Goal: Transaction & Acquisition: Purchase product/service

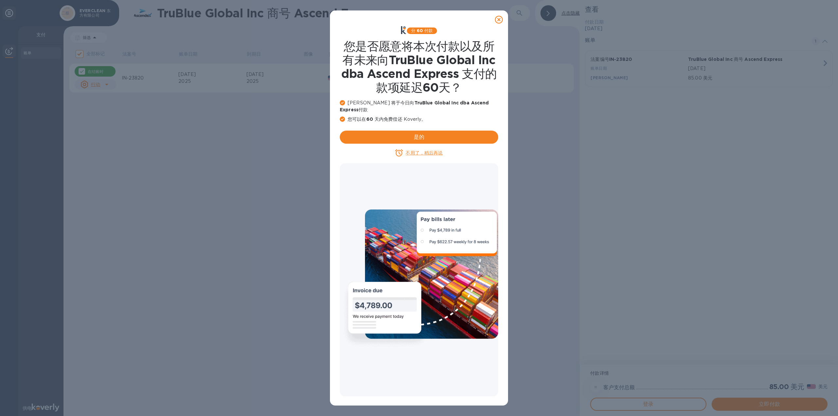
click at [427, 150] on font "不用了，稍后再说" at bounding box center [424, 152] width 37 height 5
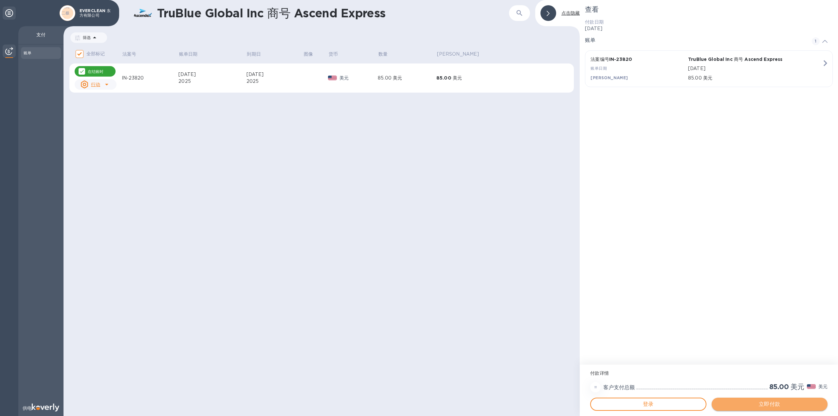
click at [762, 402] on font "立即付款" at bounding box center [770, 404] width 22 height 6
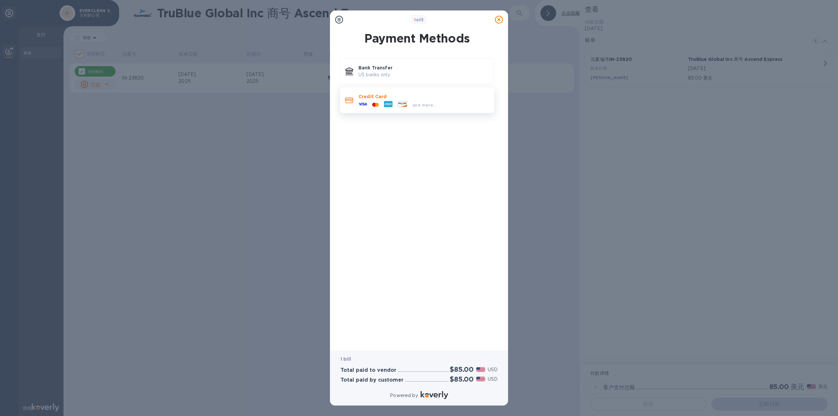
click at [389, 100] on icon at bounding box center [388, 104] width 9 height 9
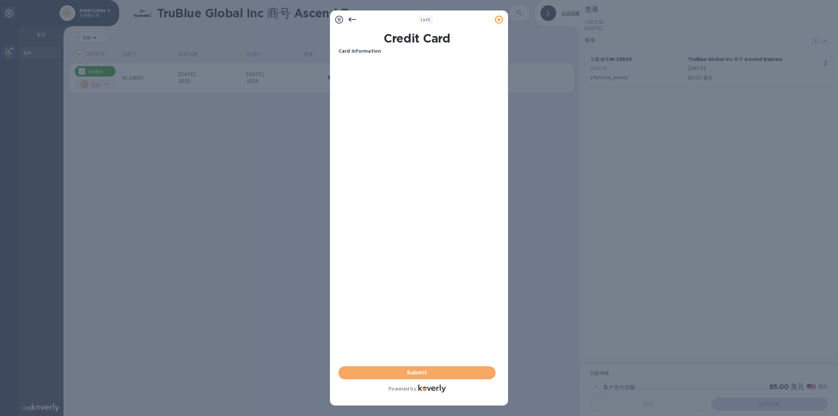
drag, startPoint x: 438, startPoint y: 370, endPoint x: 435, endPoint y: 305, distance: 65.2
click at [438, 318] on div "Card Information Your browser does not support iframes Submit Powered by" at bounding box center [416, 221] width 157 height 346
click at [422, 370] on span "Submit" at bounding box center [417, 373] width 147 height 8
click at [373, 57] on div "Card Information" at bounding box center [417, 51] width 162 height 12
click at [352, 18] on icon at bounding box center [352, 20] width 8 height 8
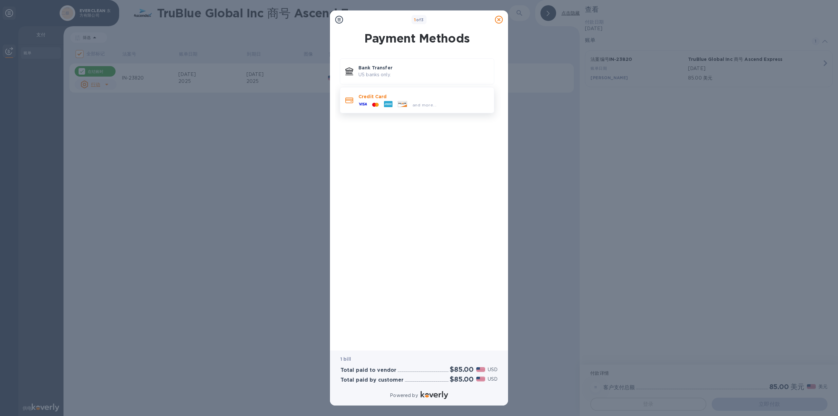
click at [385, 94] on p "Credit Card" at bounding box center [423, 96] width 130 height 7
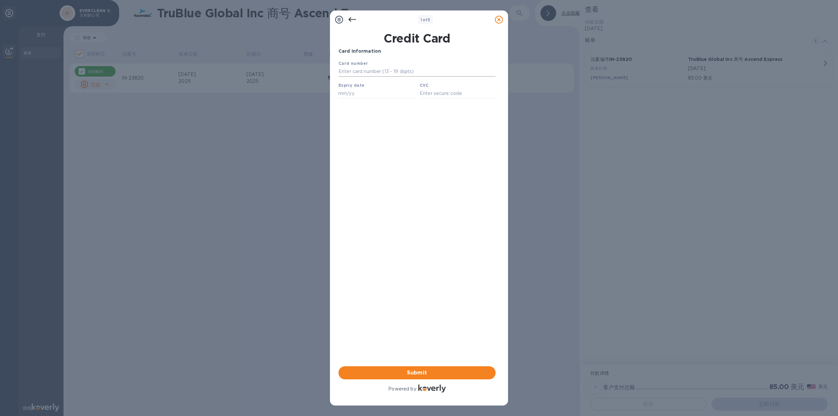
click at [366, 72] on input "text" at bounding box center [416, 72] width 157 height 10
type input "3716 1521 1611 005"
click at [357, 95] on input "text" at bounding box center [376, 93] width 76 height 10
type input "10/28"
click at [456, 93] on input "text" at bounding box center [458, 93] width 76 height 10
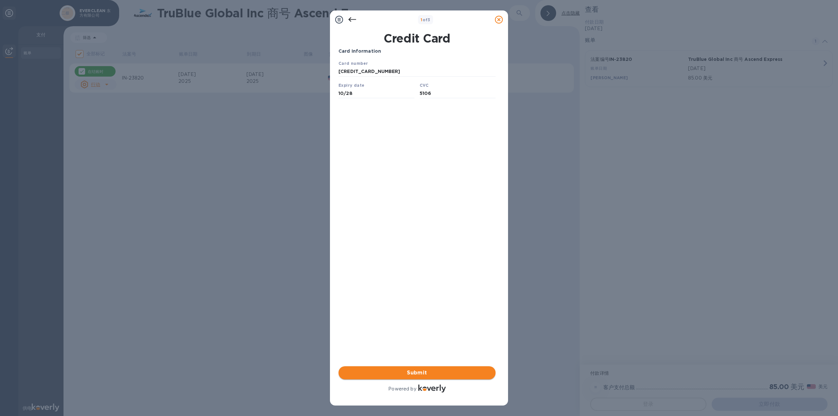
type input "5106"
click at [434, 372] on span "Submit" at bounding box center [417, 373] width 147 height 8
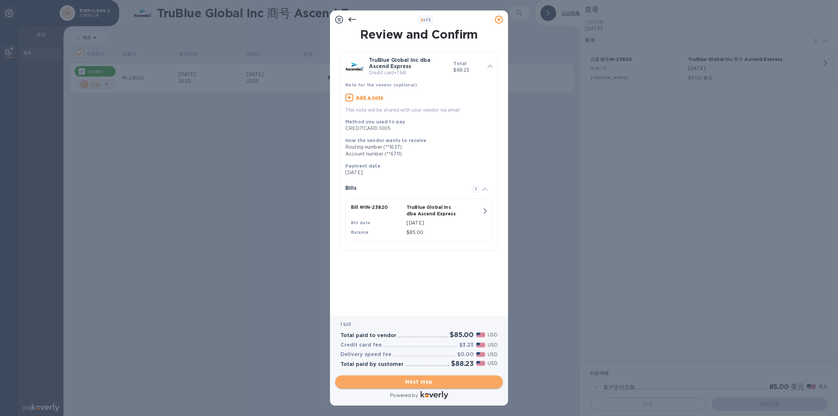
click at [433, 381] on span "Next step" at bounding box center [418, 382] width 157 height 8
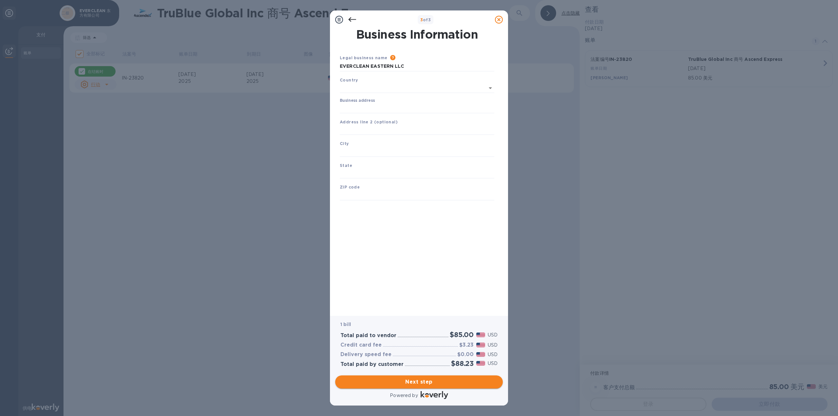
type input "United States"
click at [376, 107] on input "Business address" at bounding box center [417, 107] width 154 height 10
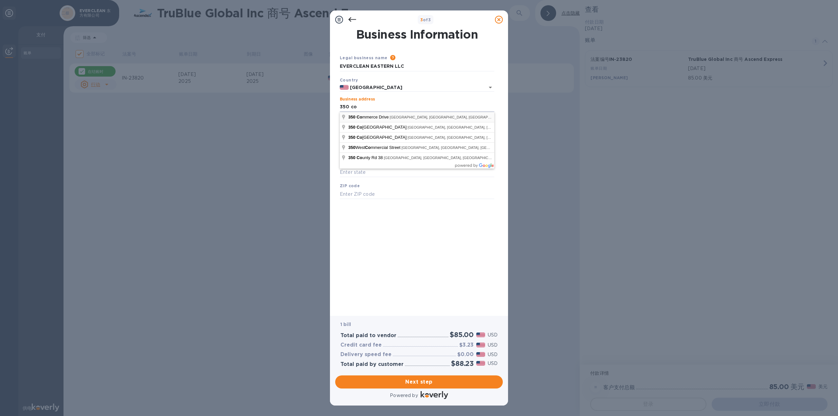
type input "350 Commerce Drive"
type input "Rochester"
type input "NY"
type input "14623"
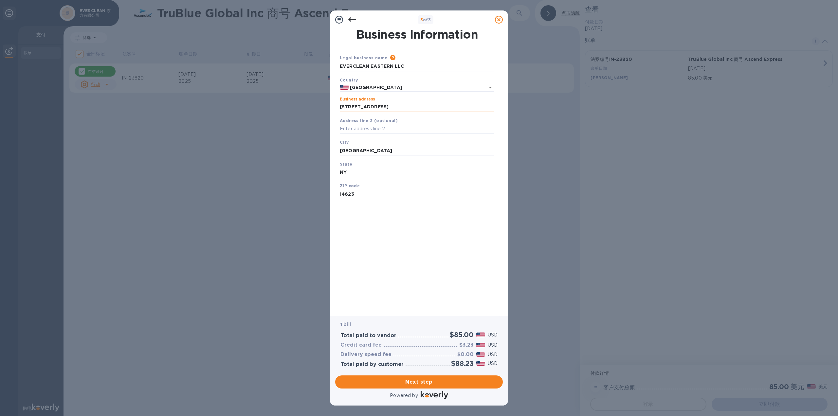
click at [405, 106] on input "350 Commerce Drive" at bounding box center [417, 107] width 154 height 10
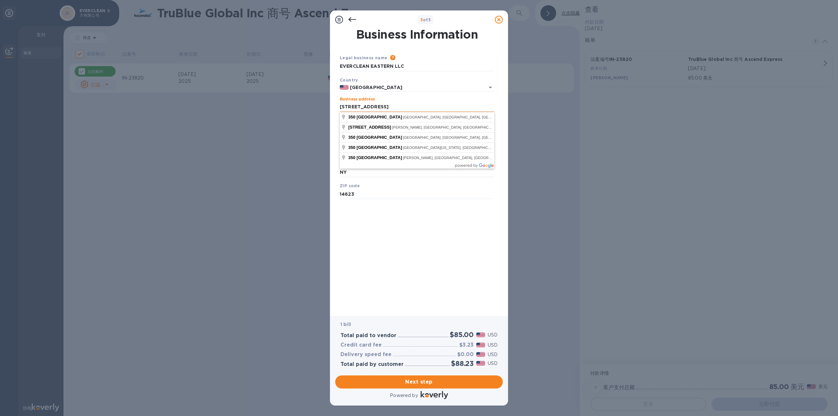
click at [405, 106] on input "350 Commerce Drive" at bounding box center [417, 107] width 154 height 10
click at [415, 215] on div "Business Information Legal business name Please provide the legal name that app…" at bounding box center [418, 168] width 161 height 278
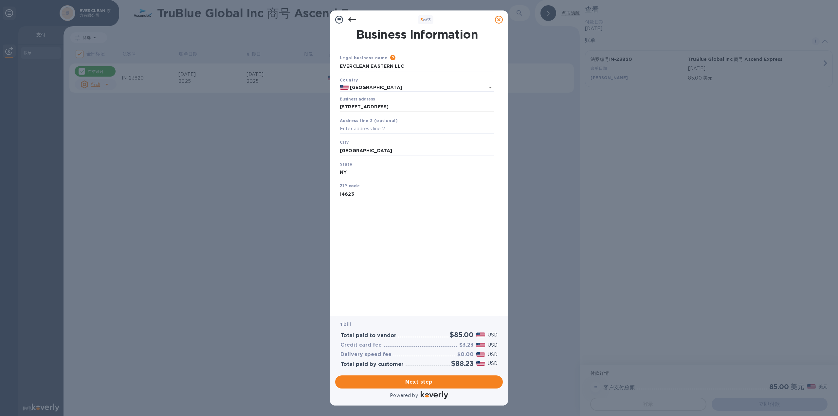
click at [410, 105] on input "350 Commerce Drive" at bounding box center [417, 107] width 154 height 10
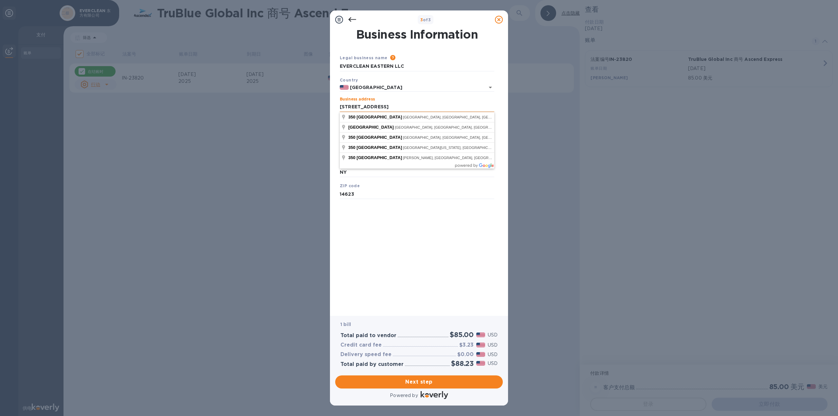
click at [396, 105] on input "350 Commerce Drive st2" at bounding box center [417, 107] width 154 height 10
type input "350 Commerce Drive ste2"
click at [417, 224] on div "Business Information Legal business name Please provide the legal name that app…" at bounding box center [418, 168] width 161 height 278
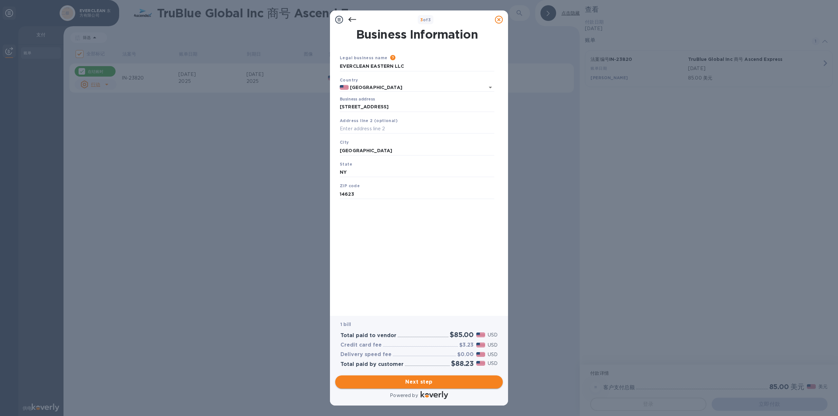
click at [417, 381] on span "Next step" at bounding box center [418, 382] width 157 height 8
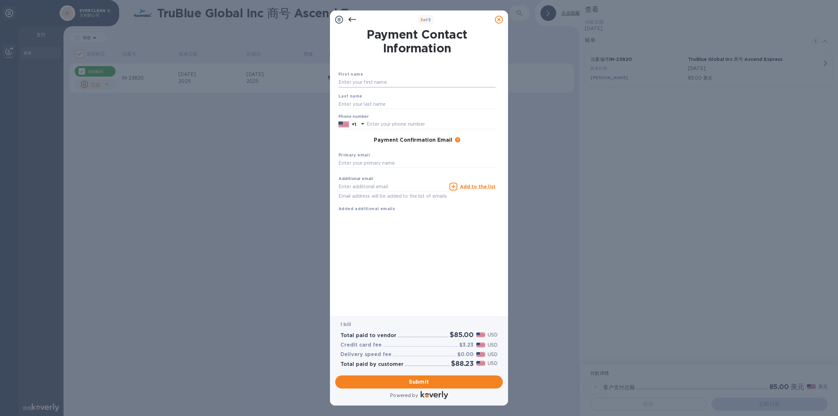
click at [393, 84] on input "text" at bounding box center [416, 83] width 157 height 10
type input "fangfang"
click at [408, 102] on input "text" at bounding box center [416, 104] width 157 height 10
type input "a"
type input "yan"
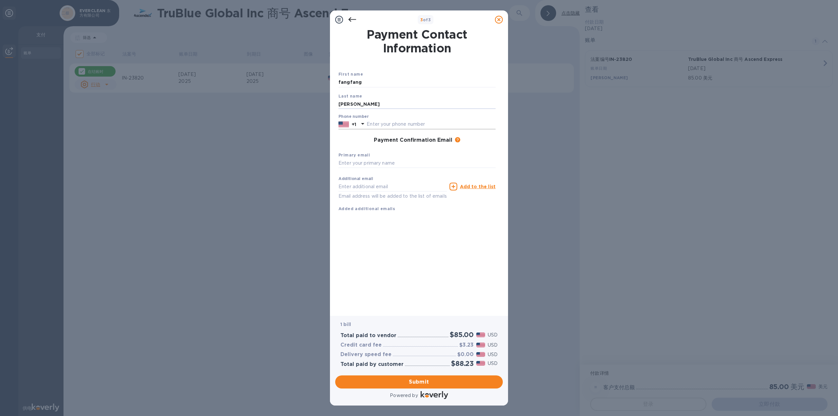
click at [390, 124] on input "text" at bounding box center [431, 124] width 129 height 10
type input "3128858653"
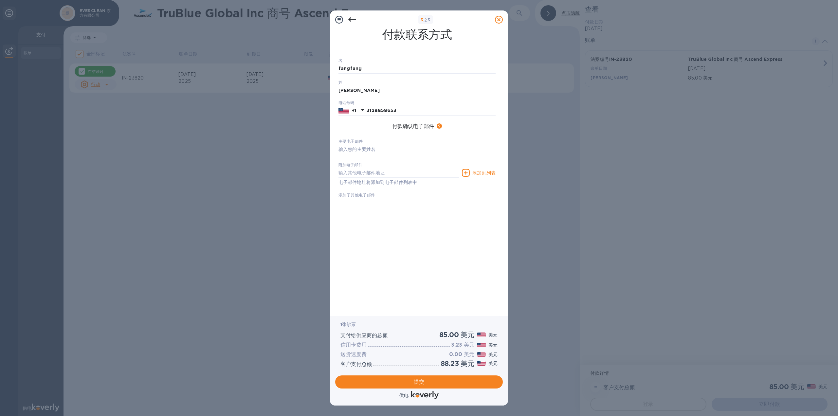
click at [366, 149] on input "text" at bounding box center [416, 150] width 157 height 10
click at [362, 149] on input "text" at bounding box center [416, 150] width 157 height 10
paste input "elaine.yan@everclean-eastern.com"
type input "elaine.yan@everclean-eastern.com"
click at [403, 227] on div "付款联系方式 名 fangfang 姓 yan 电话号码 +1 3128858653 付款确认电子邮件 The added email addresses w…" at bounding box center [418, 168] width 161 height 278
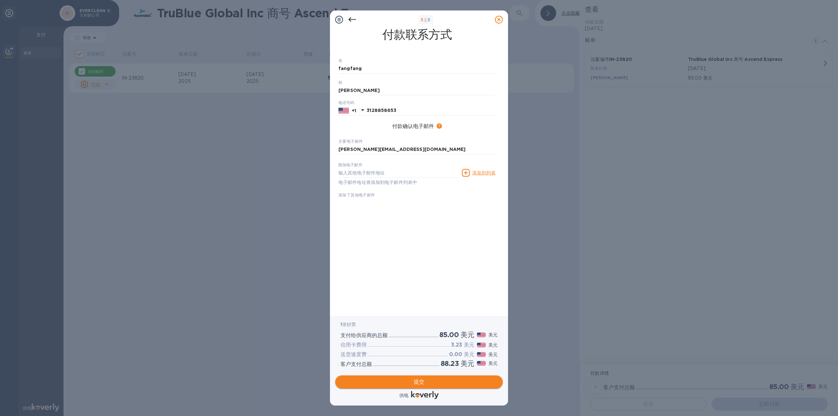
click at [421, 382] on font "提交" at bounding box center [419, 382] width 11 height 6
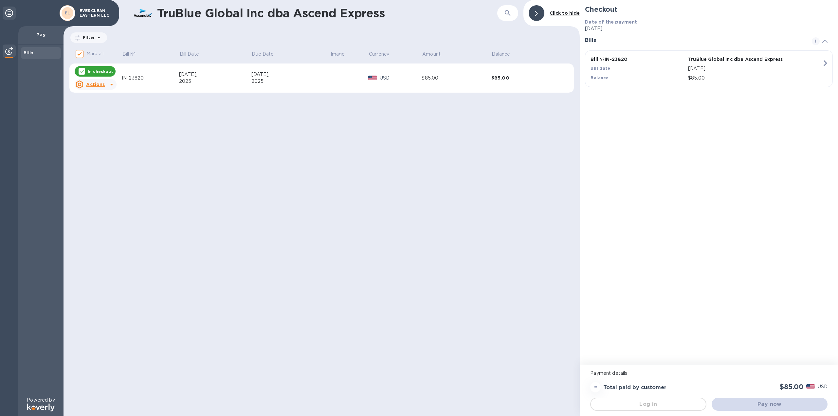
click at [767, 0] on html "350 Commerce Drive ste 2 Rochester, NY, USA 350 Commerce Drive ste 2 Fall River…" at bounding box center [419, 0] width 838 height 0
click at [694, 0] on html "350 Commerce Drive ste 2 Rochester, NY, USA 350 Commerce Drive ste 2 Fall River…" at bounding box center [419, 0] width 838 height 0
click at [815, 0] on html "350 Commerce Drive ste 2 Rochester, NY, USA 350 Commerce Drive ste 2 Fall River…" at bounding box center [419, 0] width 838 height 0
click at [566, 0] on html "350 Commerce Drive ste 2 Rochester, NY, USA 350 Commerce Drive ste 2 Fall River…" at bounding box center [419, 0] width 838 height 0
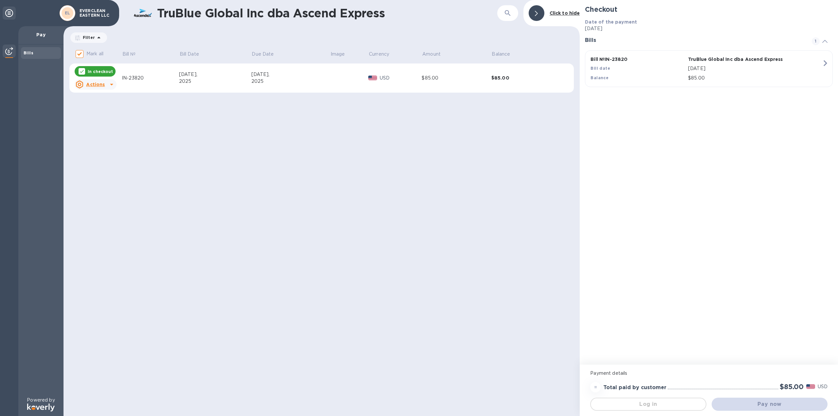
click at [534, 0] on html "350 Commerce Drive ste 2 Rochester, NY, USA 350 Commerce Drive ste 2 Fall River…" at bounding box center [419, 0] width 838 height 0
click at [659, 0] on html "350 Commerce Drive ste 2 Rochester, NY, USA 350 Commerce Drive ste 2 Fall River…" at bounding box center [419, 0] width 838 height 0
click at [759, 0] on html "350 Commerce Drive ste 2 Rochester, NY, USA 350 Commerce Drive ste 2 Fall River…" at bounding box center [419, 0] width 838 height 0
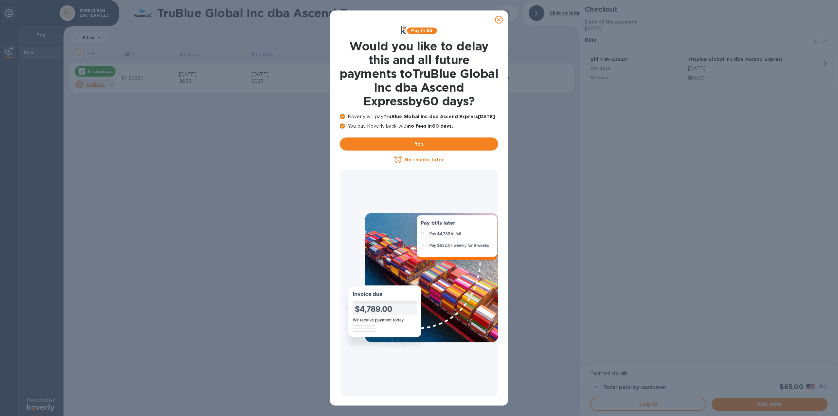
click at [498, 19] on icon at bounding box center [499, 20] width 8 height 8
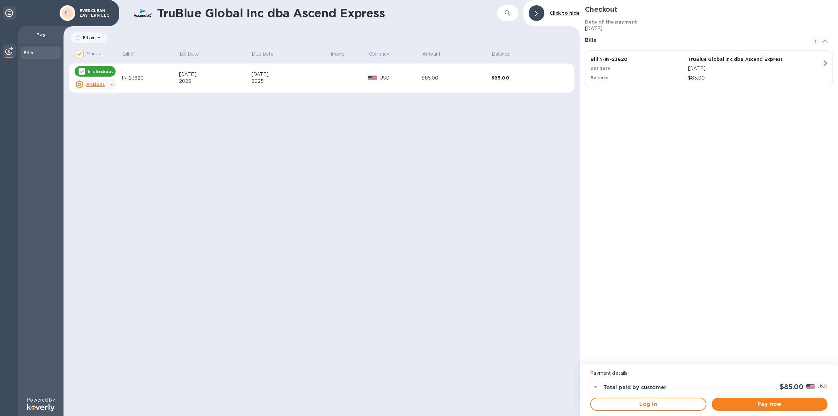
click at [727, 293] on div "Checkout Date of the payment Sep 9, 2025 Bills 1 Bill № IN-23820 TruBlue Global…" at bounding box center [709, 182] width 258 height 365
click at [769, 408] on span "Pay now" at bounding box center [769, 404] width 105 height 8
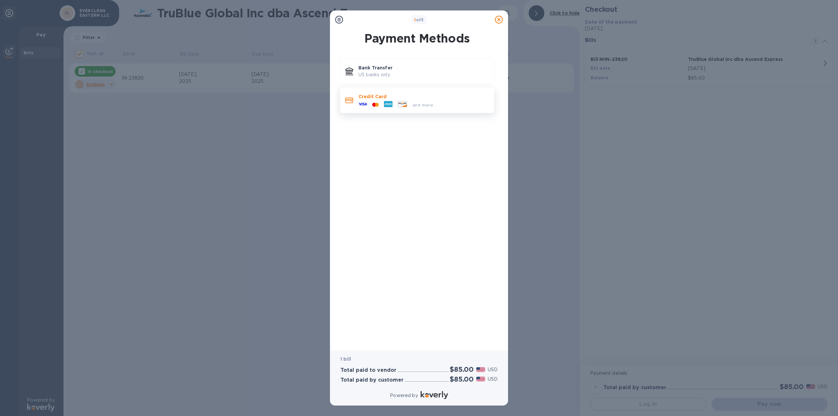
click at [423, 91] on div "Credit Card and more..." at bounding box center [424, 100] width 136 height 19
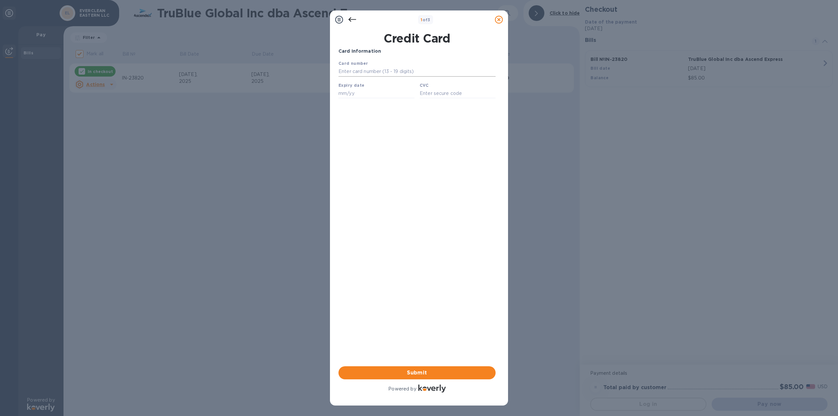
click at [353, 75] on input "text" at bounding box center [416, 72] width 157 height 10
type input "3716 1521 1611 005"
drag, startPoint x: 352, startPoint y: 89, endPoint x: 352, endPoint y: 93, distance: 3.6
click at [352, 91] on div "Expiry date" at bounding box center [376, 90] width 81 height 22
click at [349, 88] on b "Expiry date" at bounding box center [351, 85] width 26 height 5
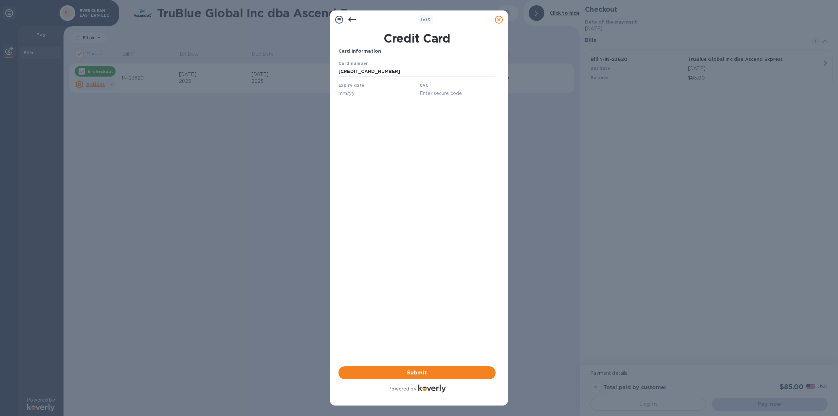
click at [356, 92] on input "text" at bounding box center [376, 93] width 76 height 10
type input "10/28"
click at [452, 91] on input "text" at bounding box center [458, 93] width 76 height 10
type input "5106"
click at [423, 374] on span "Submit" at bounding box center [417, 373] width 147 height 8
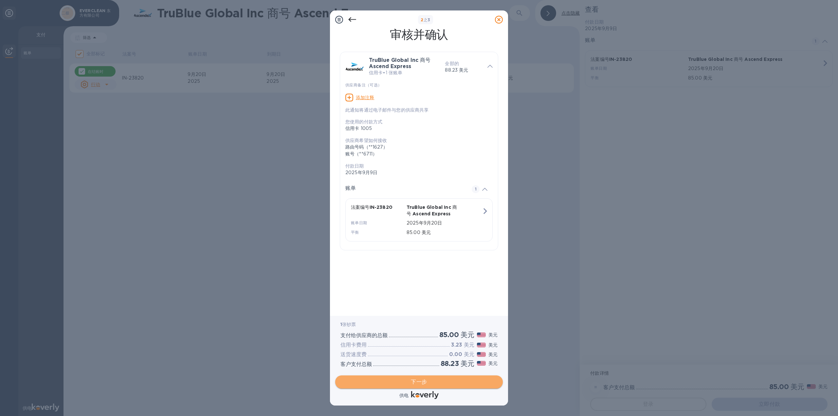
click at [421, 381] on font "下一步" at bounding box center [419, 382] width 16 height 6
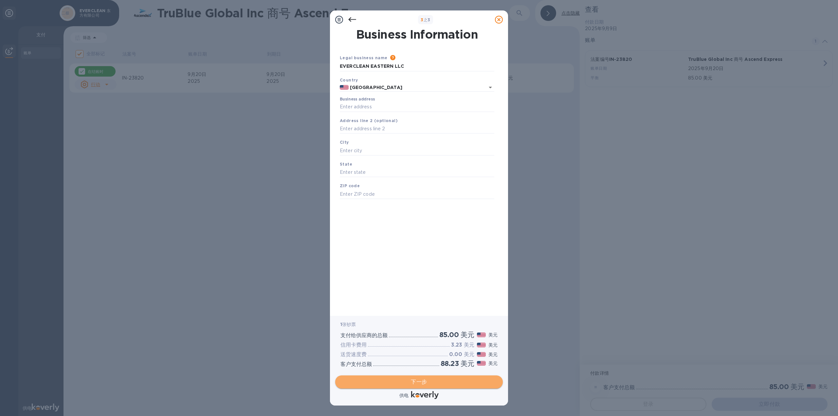
click at [421, 380] on font "下一步" at bounding box center [419, 382] width 16 height 6
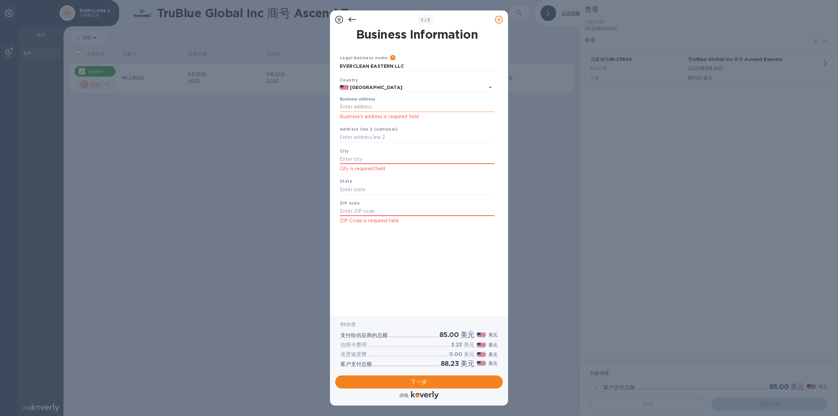
click at [373, 105] on input "Business address" at bounding box center [417, 107] width 154 height 10
type input "350 Commerce Drive"
type input "Rochester"
type input "NY"
type input "14623"
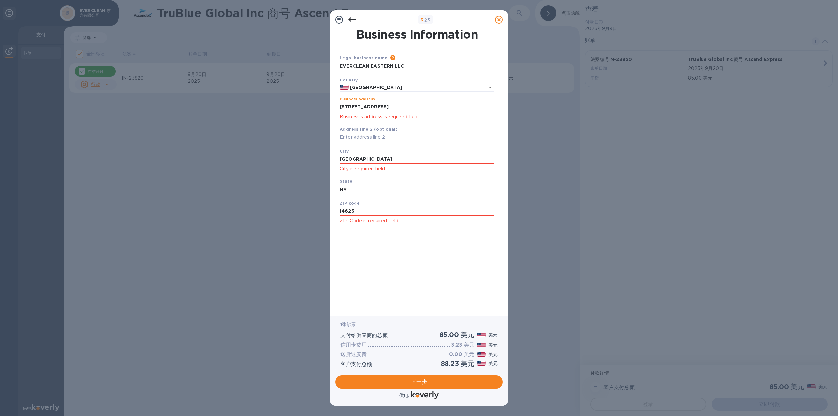
click at [420, 104] on input "350 Commerce Drive" at bounding box center [417, 107] width 154 height 10
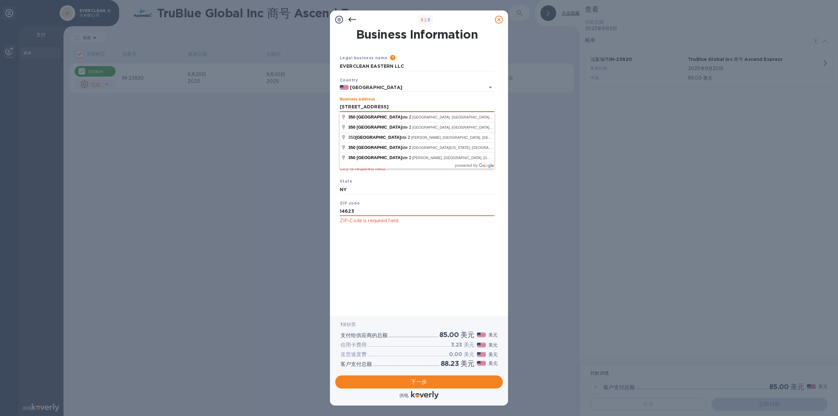
click at [434, 250] on div "Business Information Legal business name Please provide the legal name that app…" at bounding box center [418, 168] width 161 height 278
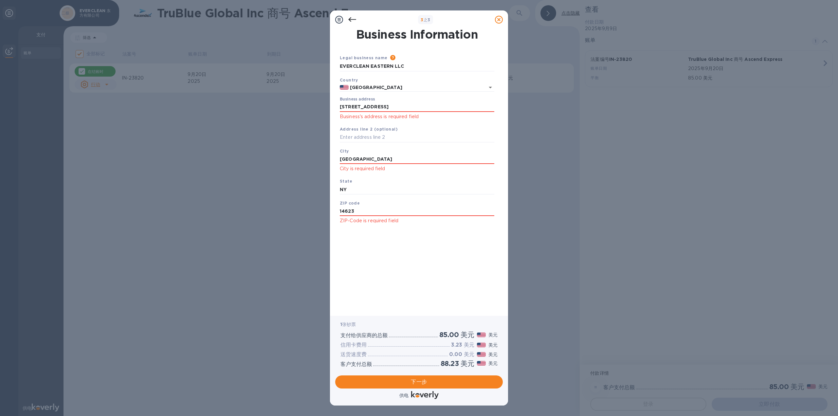
click at [399, 152] on div "City Rochester City is required field" at bounding box center [417, 160] width 160 height 30
click at [396, 156] on input "Rochester" at bounding box center [417, 159] width 154 height 10
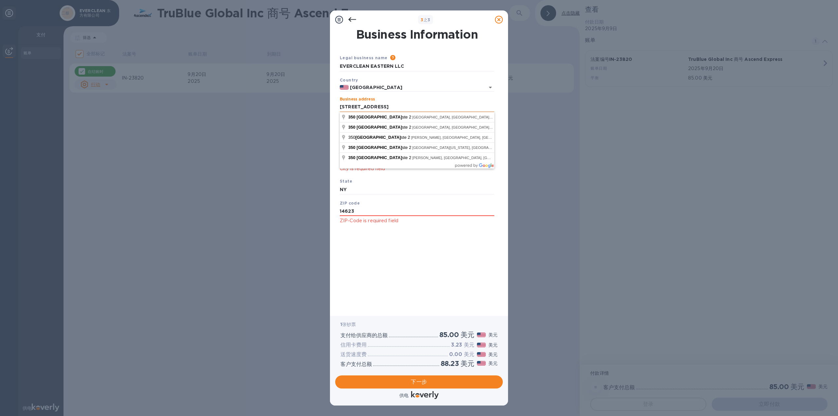
click at [410, 106] on input "350 Commerce Drive ste2" at bounding box center [417, 107] width 154 height 10
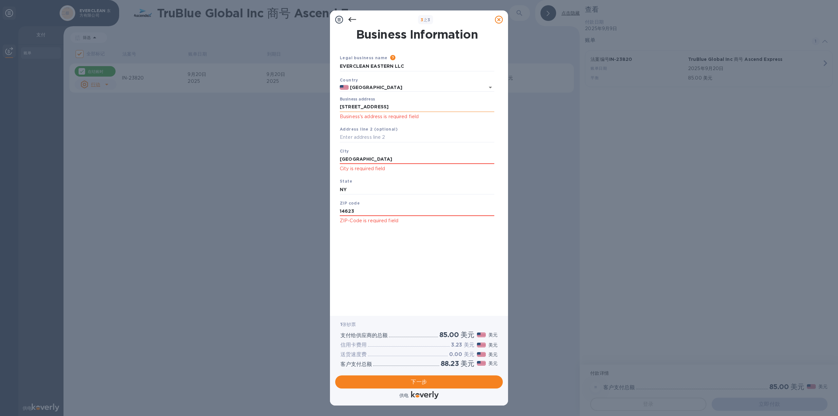
click at [399, 106] on input "350 Commerce Drive" at bounding box center [417, 107] width 154 height 10
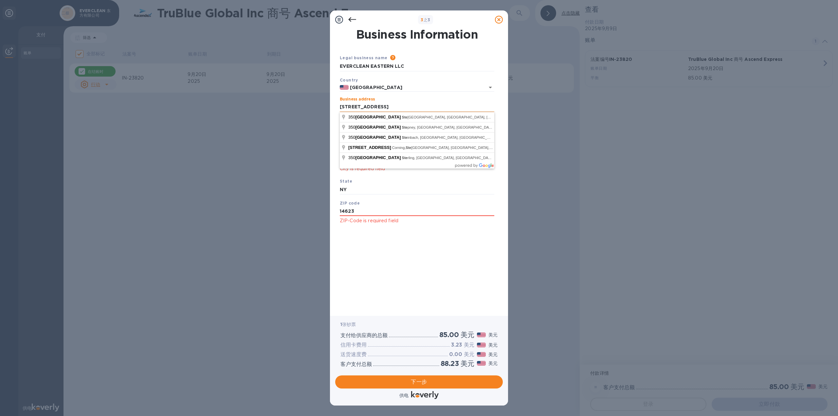
click at [390, 106] on input "350 Commerce Driveste" at bounding box center [417, 107] width 154 height 10
click at [401, 106] on input "350 Commerce Drive ste" at bounding box center [417, 107] width 154 height 10
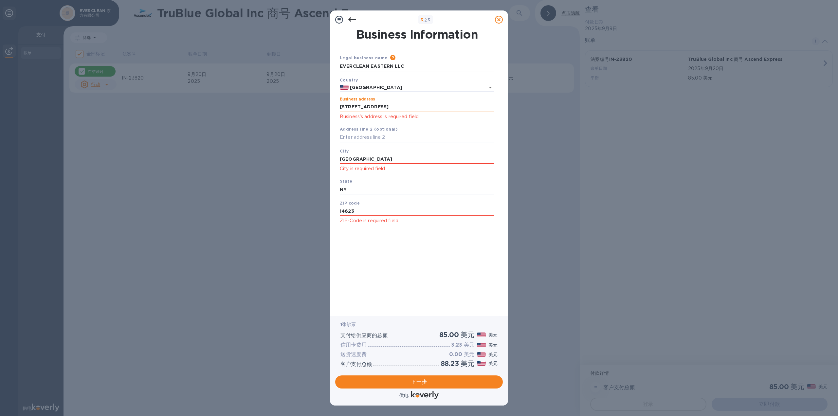
click at [406, 108] on input "350 Commerce Drive" at bounding box center [417, 107] width 154 height 10
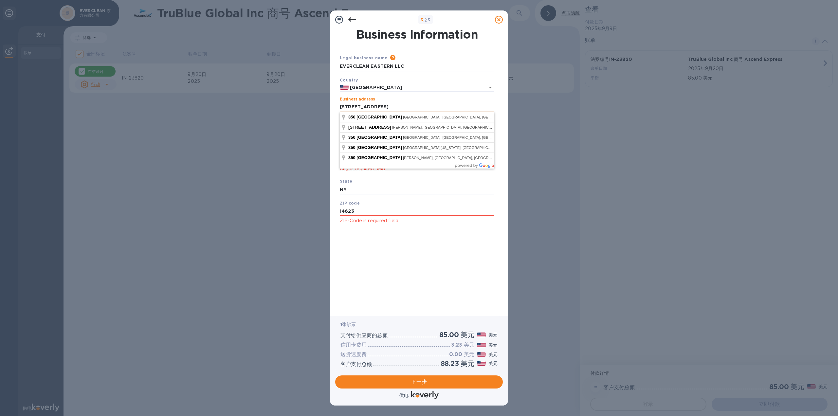
click at [389, 106] on input "350 Commerce Drivest" at bounding box center [417, 107] width 154 height 10
click at [398, 106] on input "350 Commerce Drive st" at bounding box center [417, 107] width 154 height 10
type input "350 Commerce Drive ste 2, Rochester, NY, USA"
click button "Save" at bounding box center [0, 0] width 0 height 0
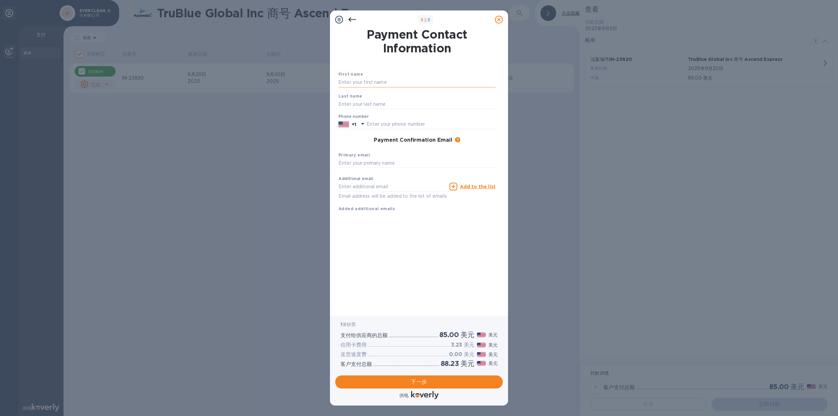
click at [380, 82] on input "text" at bounding box center [416, 83] width 157 height 10
type input "fangfang"
click at [368, 105] on input "text" at bounding box center [416, 104] width 157 height 10
type input "yan"
click at [430, 382] on span "下一步" at bounding box center [418, 382] width 157 height 8
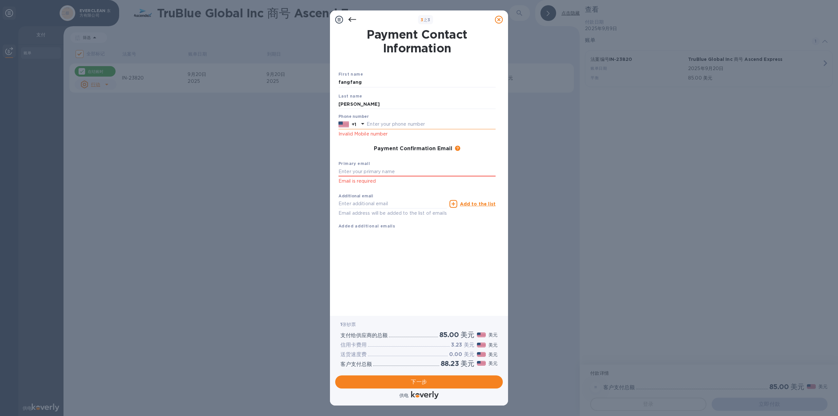
click at [392, 122] on input "text" at bounding box center [431, 124] width 129 height 10
type input "3128858653"
click at [361, 172] on input "text" at bounding box center [416, 172] width 157 height 10
paste input "elaine.yan@everclean-eastern.com"
type input "elaine.yan@everclean-eastern.com"
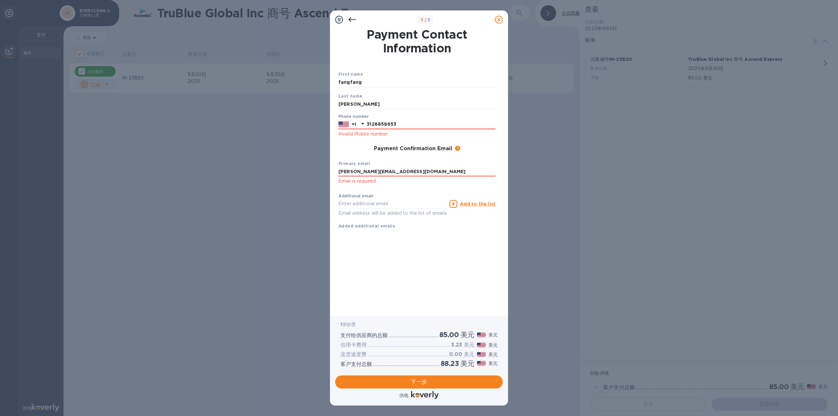
click at [416, 264] on div "Payment Contact Information First name fangfang Last name yan Phone number +1 3…" at bounding box center [418, 168] width 161 height 278
click at [427, 381] on span "下一步" at bounding box center [418, 382] width 157 height 8
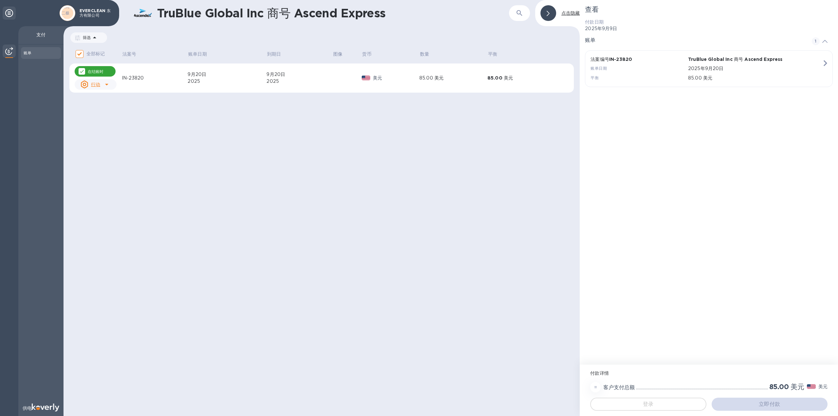
click at [484, 0] on html at bounding box center [419, 0] width 838 height 0
click at [570, 0] on html at bounding box center [419, 0] width 838 height 0
click at [93, 0] on html at bounding box center [419, 0] width 838 height 0
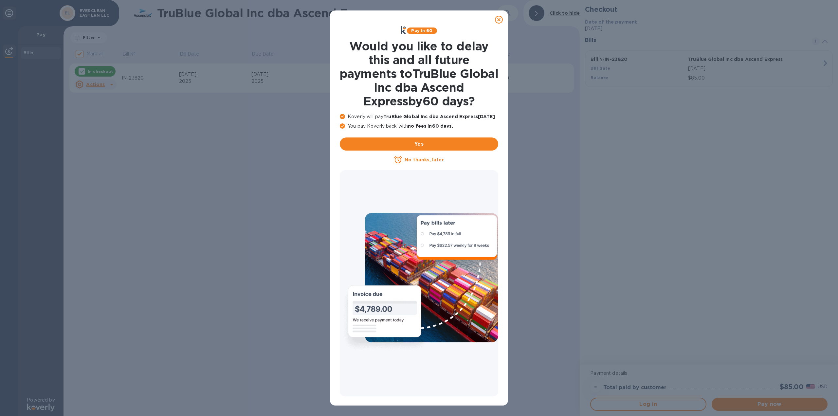
click at [496, 15] on div at bounding box center [498, 19] width 13 height 13
click at [500, 18] on icon at bounding box center [499, 20] width 8 height 8
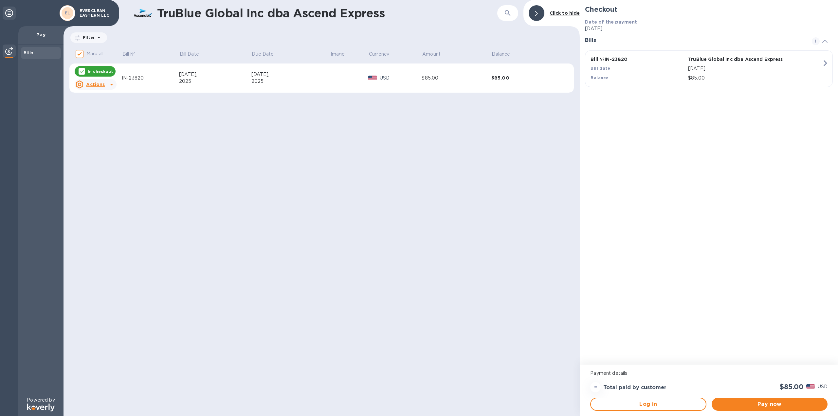
click at [235, 203] on div "TruBlue Global Inc dba Ascend Express ​ Click to hide Filter Amount Mark all Bi…" at bounding box center [321, 208] width 516 height 416
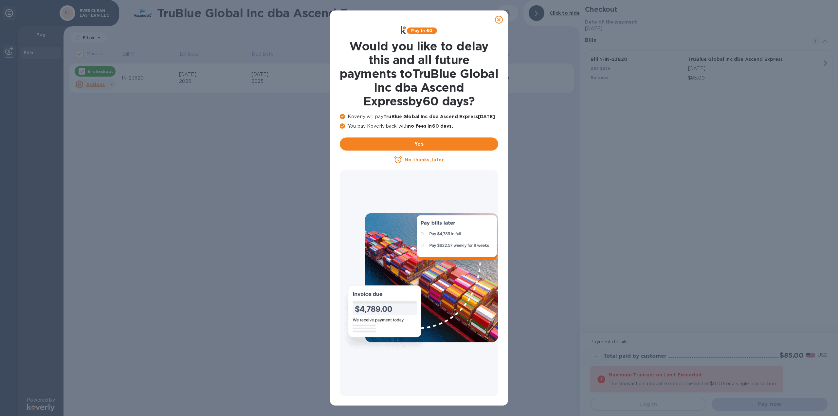
click at [498, 18] on icon at bounding box center [499, 20] width 8 height 8
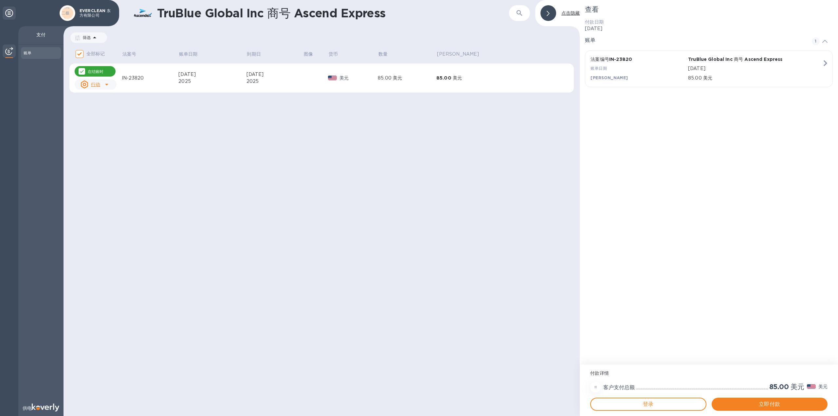
click at [96, 87] on font "行动" at bounding box center [95, 84] width 9 height 5
drag, startPoint x: 167, startPoint y: 182, endPoint x: 166, endPoint y: 178, distance: 3.7
click at [167, 181] on div at bounding box center [419, 208] width 838 height 416
click at [405, 227] on div "TruBlue Global Inc 商号 Ascend Express ​ 点击隐藏 筛选 数量 全部标记 法案号 账单日期 到期日 图像 货币 数量 [P…" at bounding box center [321, 208] width 516 height 416
